Goal: Information Seeking & Learning: Find specific fact

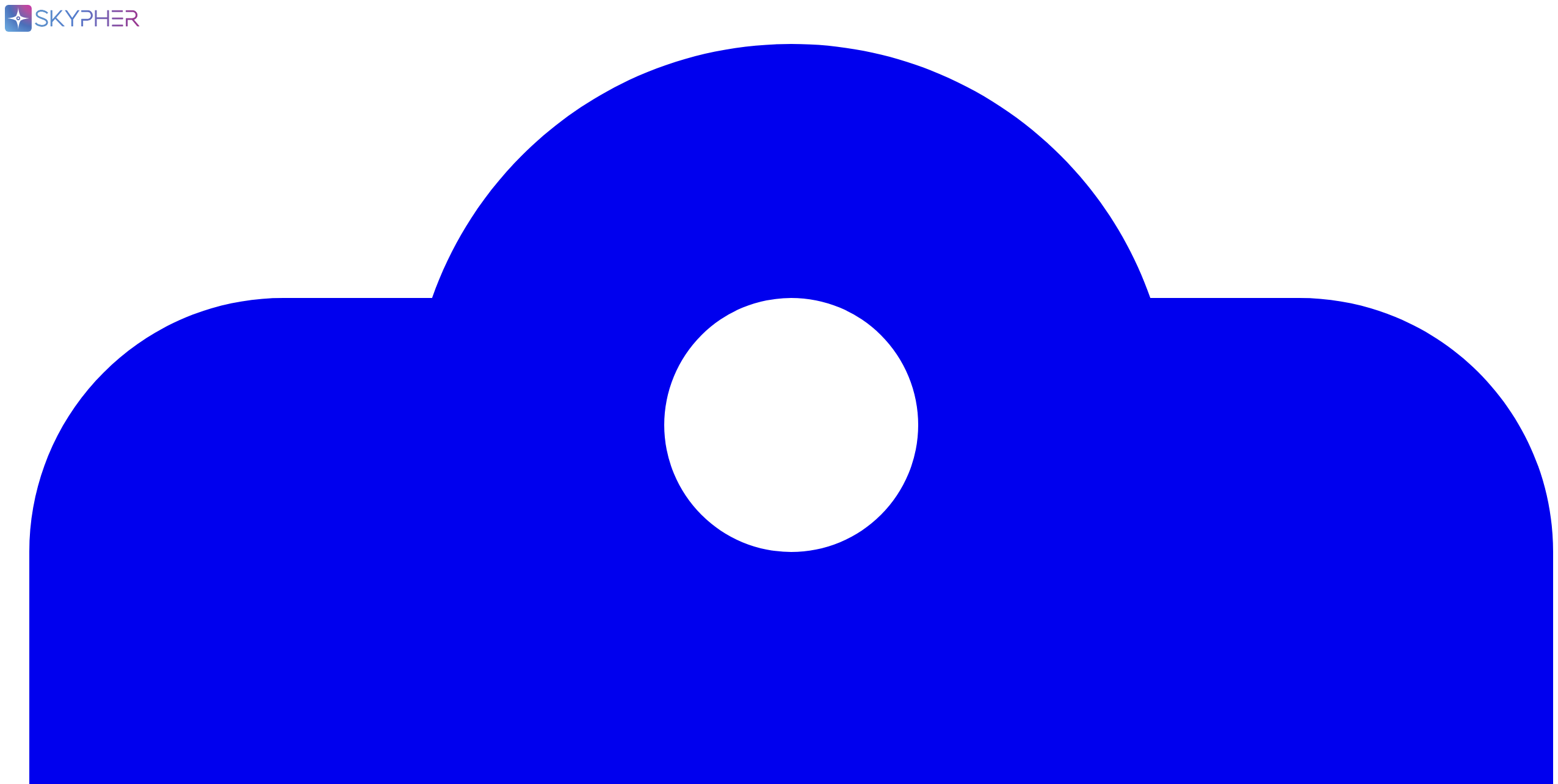
drag, startPoint x: 166, startPoint y: 246, endPoint x: 1007, endPoint y: 255, distance: 841.0
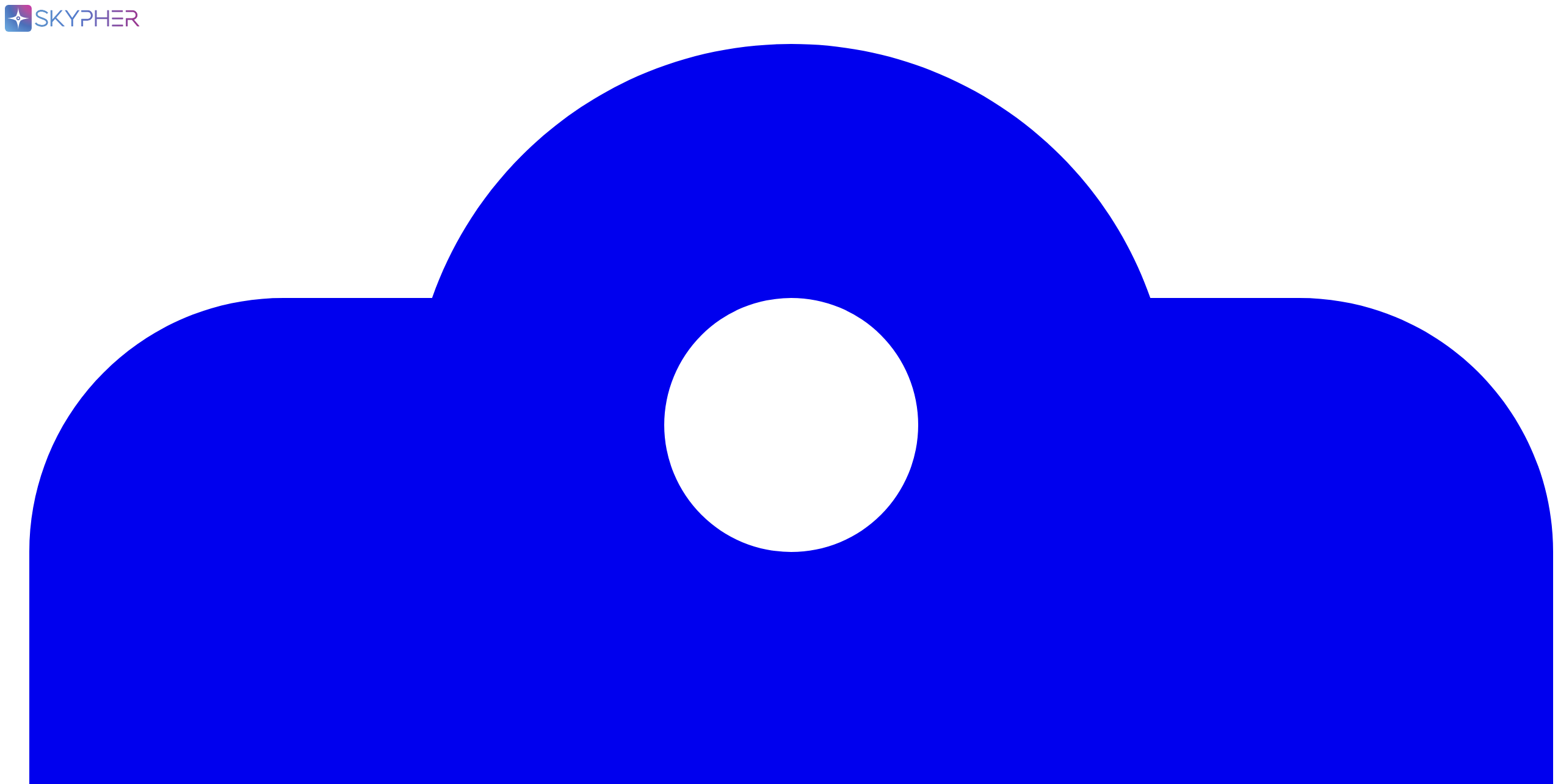
drag, startPoint x: 188, startPoint y: 594, endPoint x: 750, endPoint y: 613, distance: 562.3
copy div "[PERSON_NAME] has an employee Background Verification (BGV) process, and all of…"
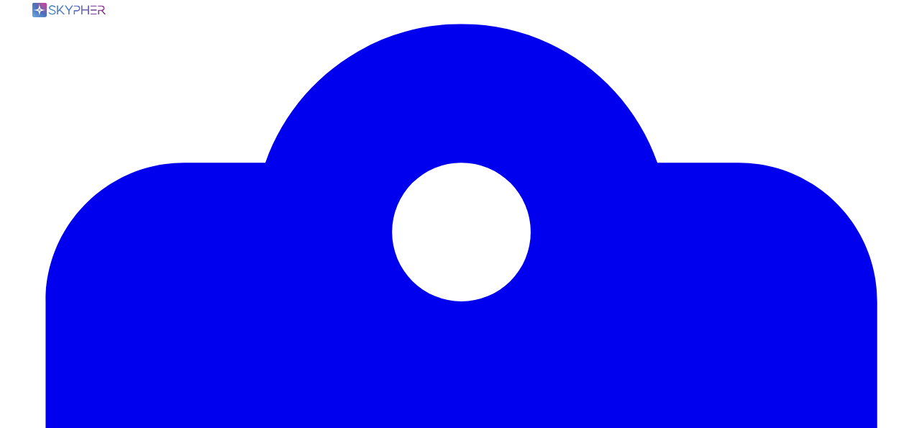
scroll to position [144, 0]
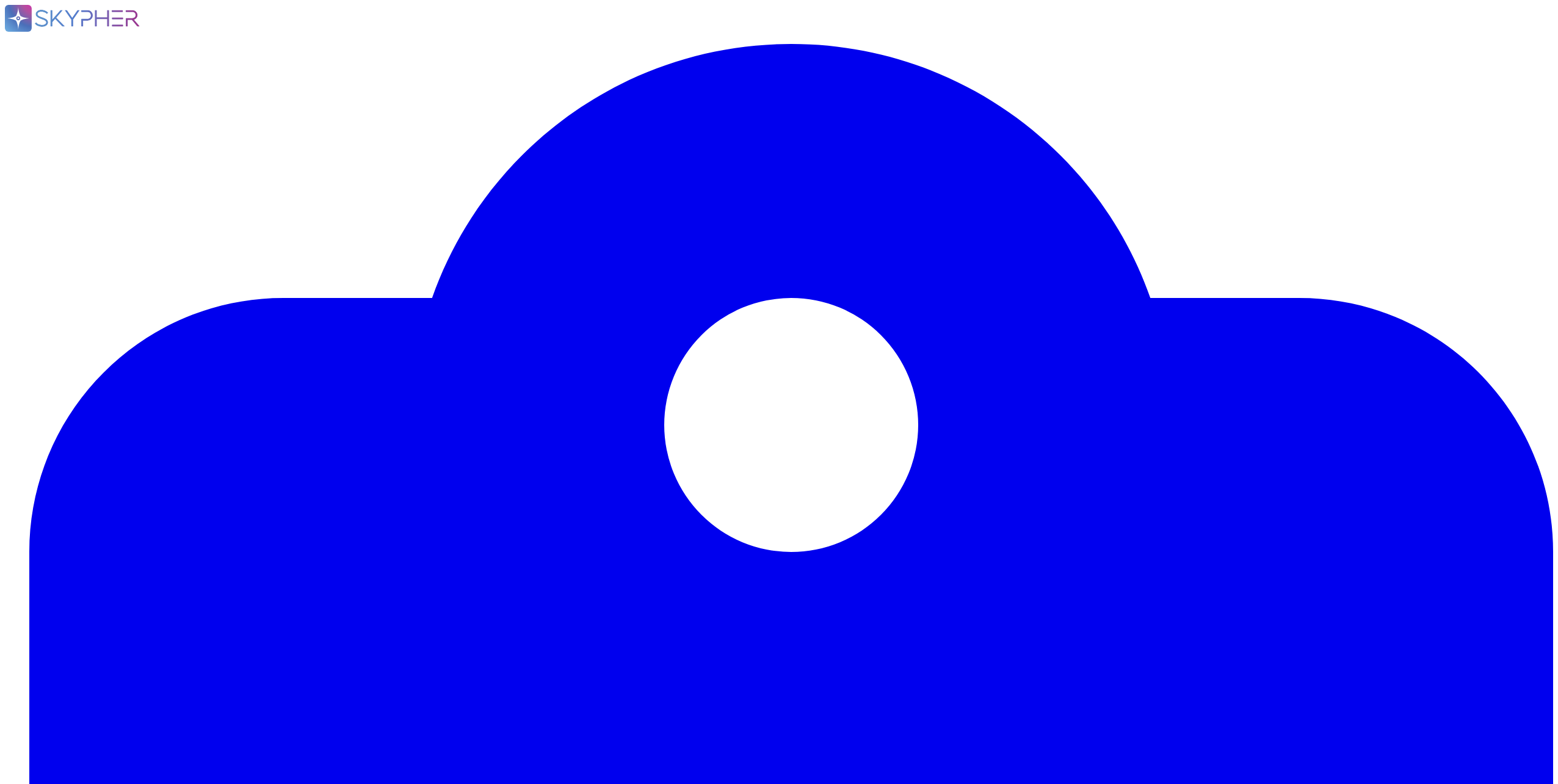
drag, startPoint x: 737, startPoint y: 558, endPoint x: 161, endPoint y: 540, distance: 576.3
copy div "To the extent legally permissible, [PERSON_NAME] personnel and external workers…"
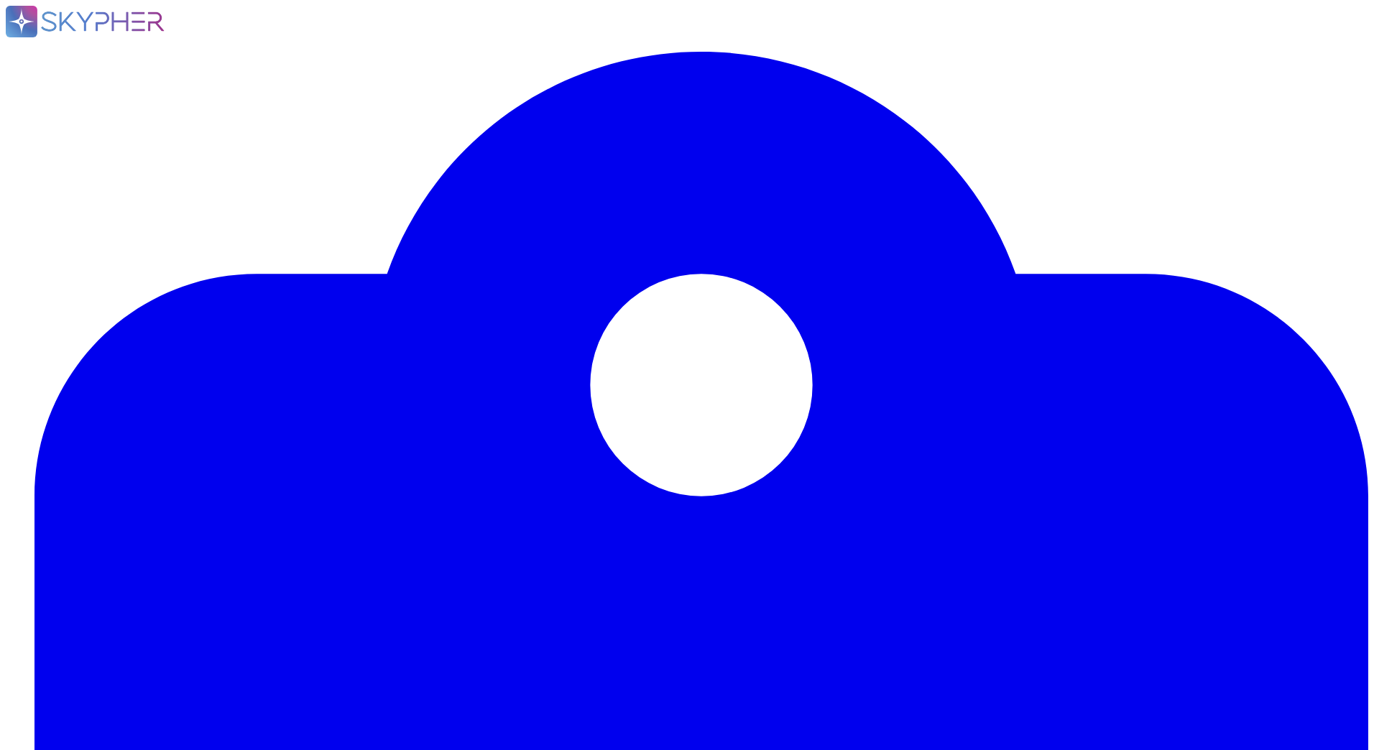
scroll to position [155, 0]
